Goal: Transaction & Acquisition: Purchase product/service

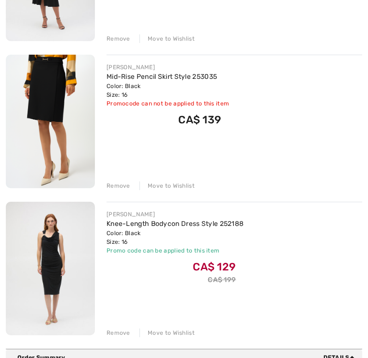
scroll to position [241, 0]
click at [117, 333] on div "Remove" at bounding box center [118, 333] width 24 height 9
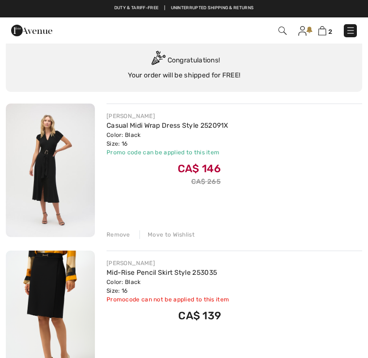
scroll to position [0, 0]
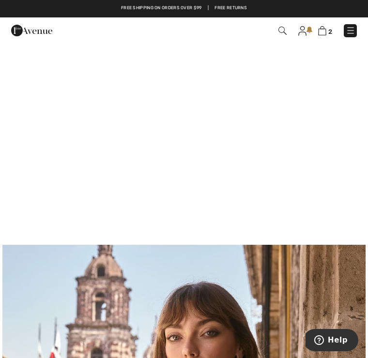
scroll to position [464, 0]
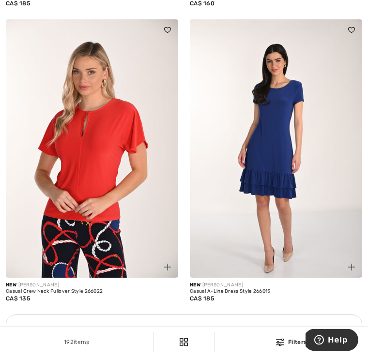
scroll to position [3462, 0]
click at [281, 169] on img at bounding box center [276, 148] width 172 height 258
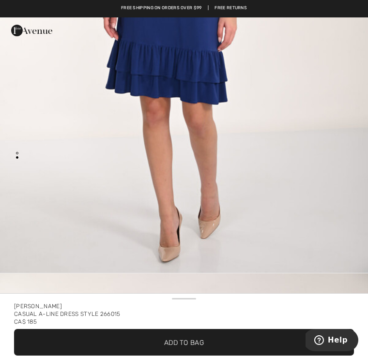
scroll to position [284, 0]
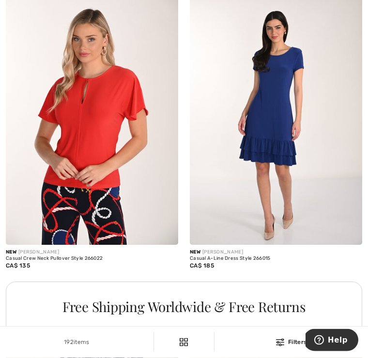
scroll to position [3495, 0]
click at [286, 153] on img at bounding box center [276, 115] width 172 height 258
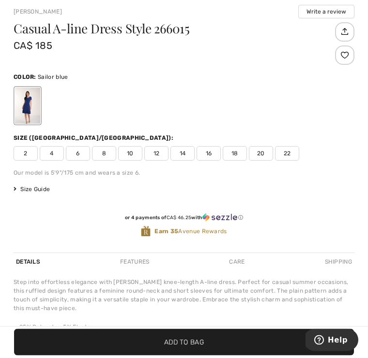
scroll to position [323, 0]
click at [209, 152] on span "16" at bounding box center [209, 153] width 24 height 15
click at [197, 348] on span "Add to Bag" at bounding box center [184, 342] width 40 height 10
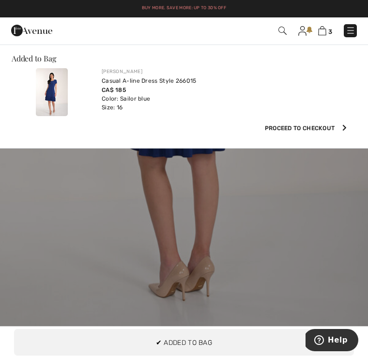
scroll to position [0, 0]
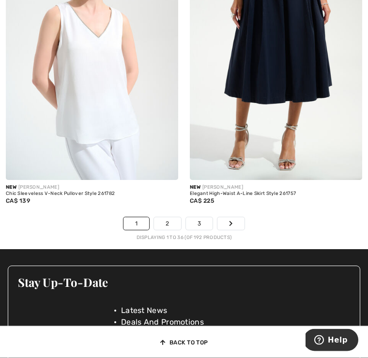
scroll to position [5414, 0]
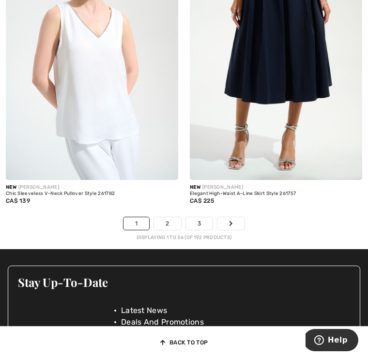
click at [178, 217] on link "2" at bounding box center [167, 223] width 27 height 13
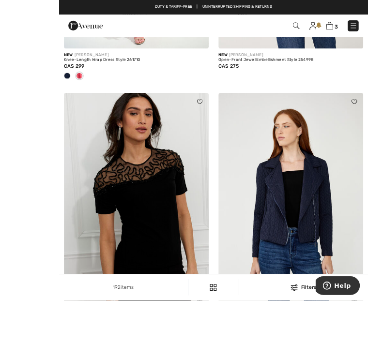
scroll to position [1031, 0]
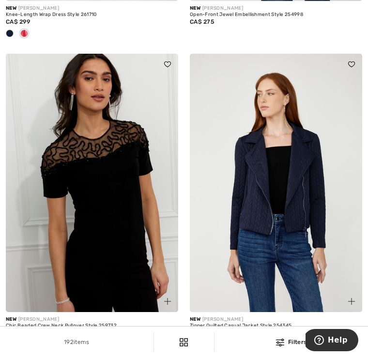
click at [112, 226] on img at bounding box center [92, 183] width 172 height 258
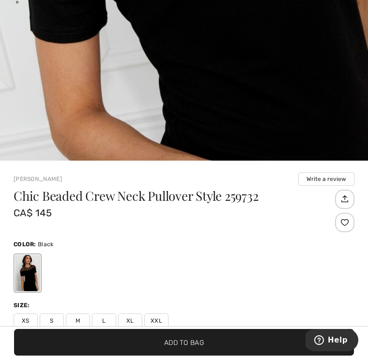
scroll to position [196, 0]
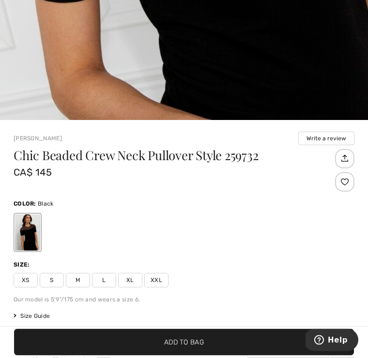
click at [140, 291] on div "Chic Beaded Crew Neck Pullover Style 259732 CA$ 145 Color: Black Size: XS S M L…" at bounding box center [184, 265] width 341 height 230
click at [104, 280] on span "L" at bounding box center [104, 280] width 24 height 15
click at [198, 348] on span "Add to Bag" at bounding box center [184, 342] width 40 height 10
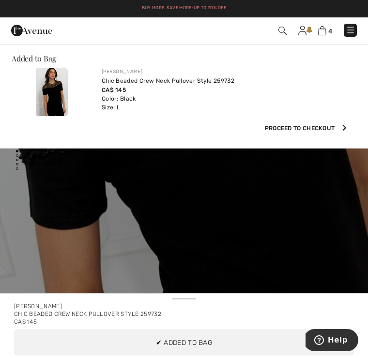
scroll to position [2532, 0]
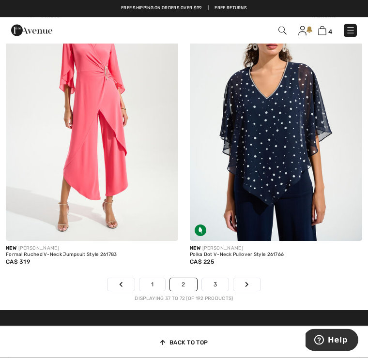
scroll to position [5480, 0]
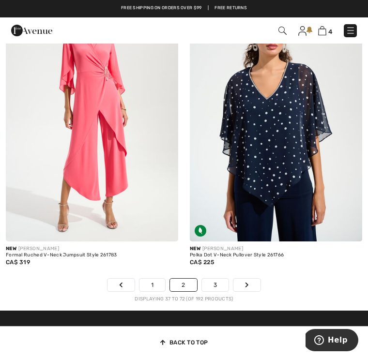
click at [217, 279] on link "3" at bounding box center [215, 285] width 27 height 13
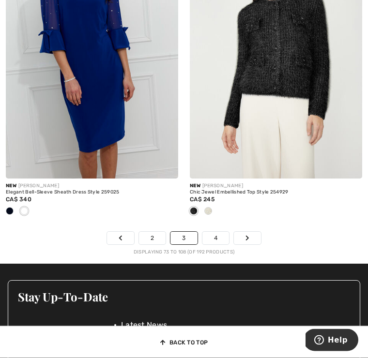
scroll to position [5575, 0]
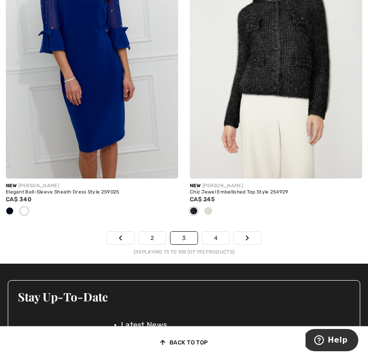
click at [229, 237] on link "4" at bounding box center [215, 238] width 27 height 13
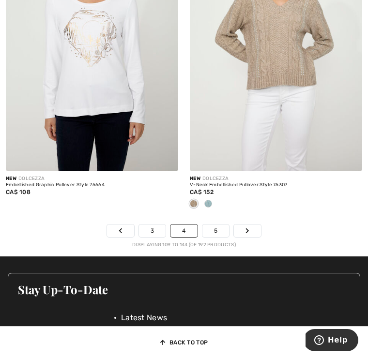
scroll to position [5519, 0]
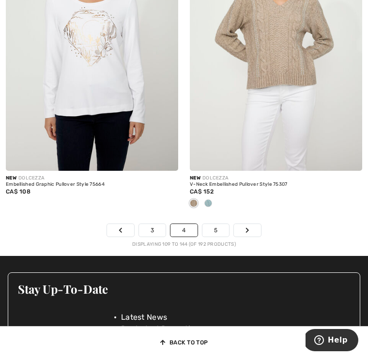
click at [218, 224] on link "5" at bounding box center [215, 230] width 27 height 13
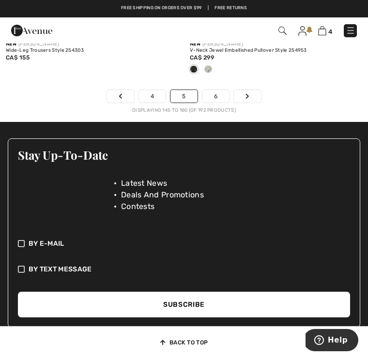
scroll to position [5636, 0]
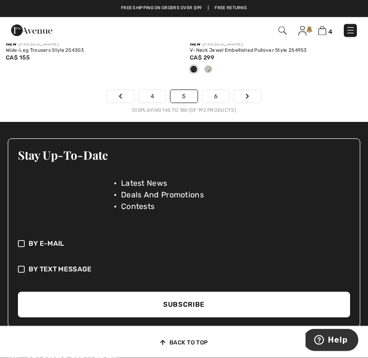
click at [219, 91] on link "6" at bounding box center [215, 97] width 27 height 13
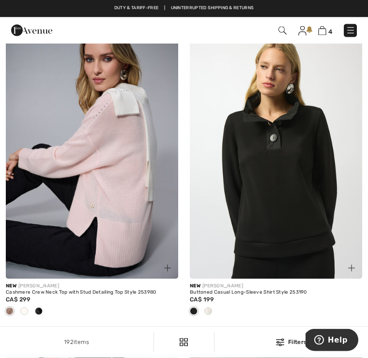
scroll to position [1334, 0]
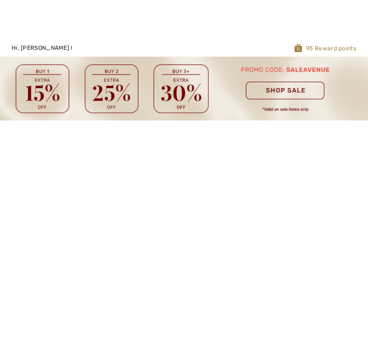
checkbox input "true"
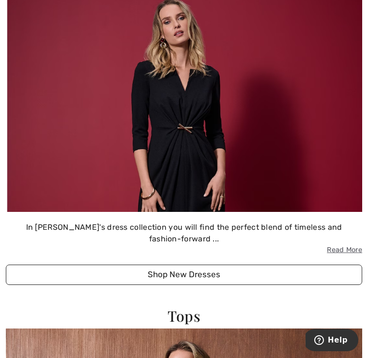
scroll to position [2065, 0]
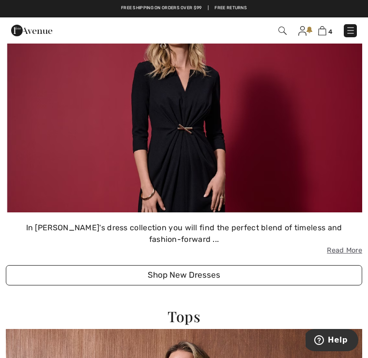
click at [242, 268] on button "Shop New Dresses" at bounding box center [184, 275] width 356 height 20
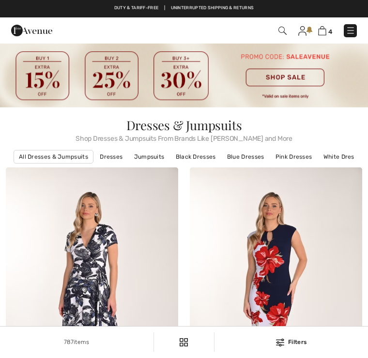
checkbox input "true"
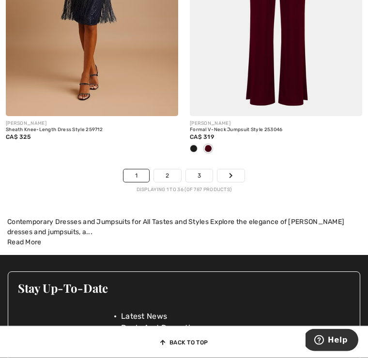
scroll to position [5606, 0]
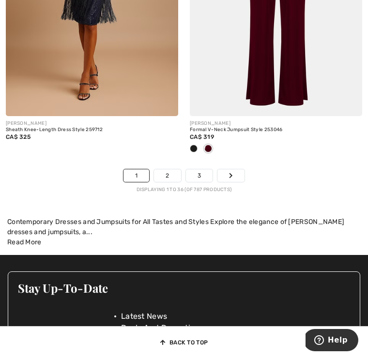
click at [173, 169] on link "2" at bounding box center [167, 175] width 27 height 13
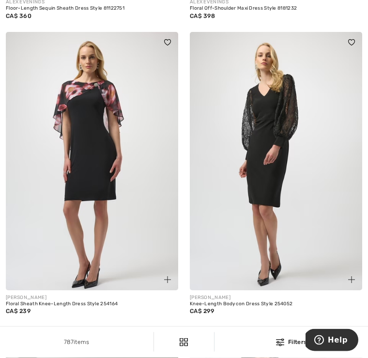
scroll to position [4729, 0]
